Goal: Transaction & Acquisition: Purchase product/service

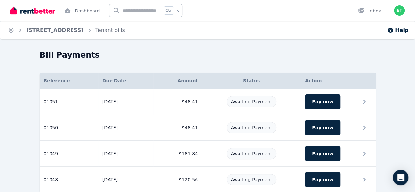
scroll to position [11, 0]
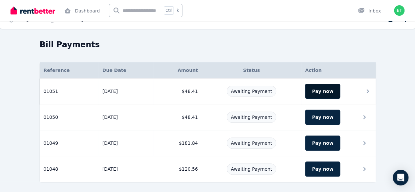
click at [340, 90] on button "Pay now" at bounding box center [322, 91] width 35 height 15
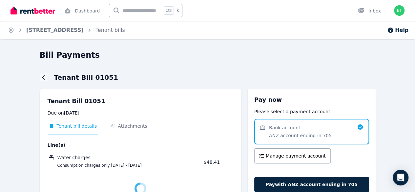
scroll to position [24, 0]
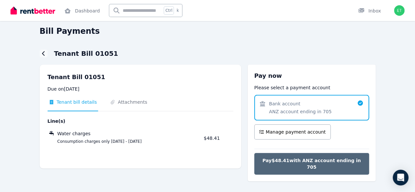
click at [336, 159] on span "Pay $48.41 with ANZ account ending in 705" at bounding box center [311, 163] width 101 height 13
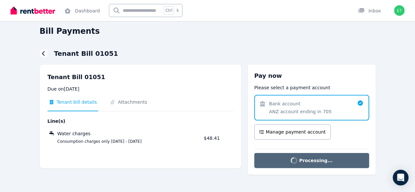
scroll to position [12, 0]
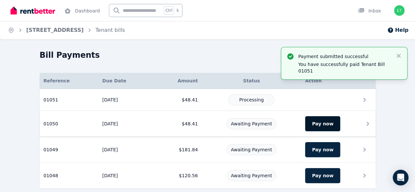
click at [340, 124] on button "Pay now" at bounding box center [322, 123] width 35 height 15
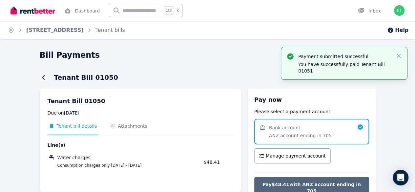
click at [334, 180] on button "Pay $48.41 with ANZ account ending in 705" at bounding box center [311, 188] width 115 height 22
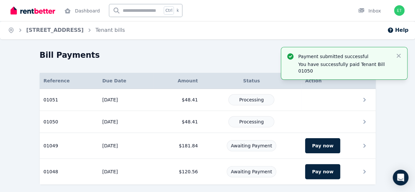
scroll to position [3, 0]
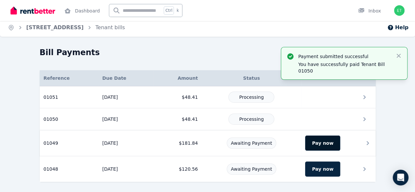
click at [340, 140] on button "Pay now" at bounding box center [322, 143] width 35 height 15
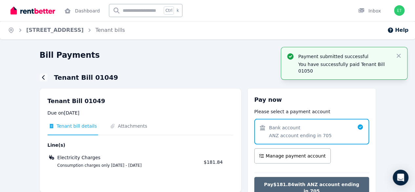
click at [347, 182] on span "Pay $181.84 with ANZ account ending in 705" at bounding box center [311, 187] width 101 height 13
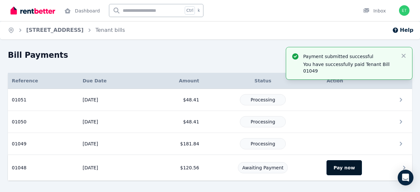
click at [343, 166] on button "Pay now" at bounding box center [344, 167] width 35 height 15
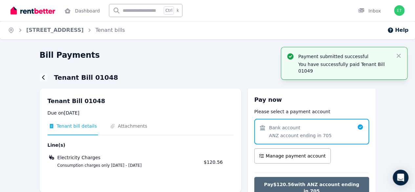
click at [319, 182] on span "Pay $120.56 with ANZ account ending in 705" at bounding box center [311, 187] width 101 height 13
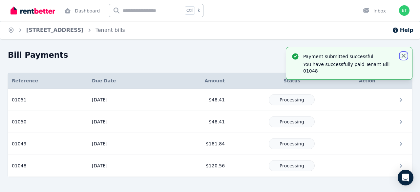
click at [404, 56] on icon "button" at bounding box center [404, 56] width 4 height 4
